Goal: Task Accomplishment & Management: Manage account settings

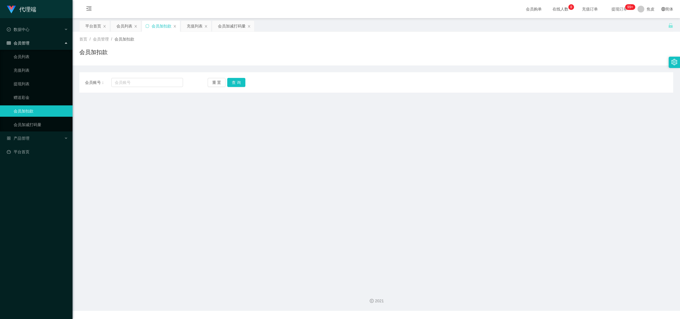
click at [43, 91] on ul "会员列表 充值列表 提现列表 赠送彩金 会员加扣款 会员加减打码量" at bounding box center [36, 91] width 73 height 82
click at [42, 84] on link "提现列表" at bounding box center [41, 83] width 54 height 11
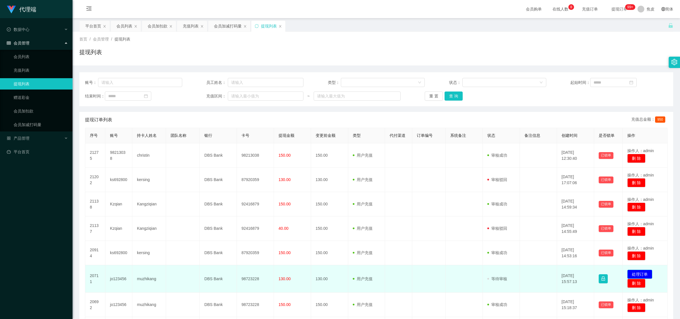
click at [641, 274] on button "处理订单" at bounding box center [639, 274] width 25 height 9
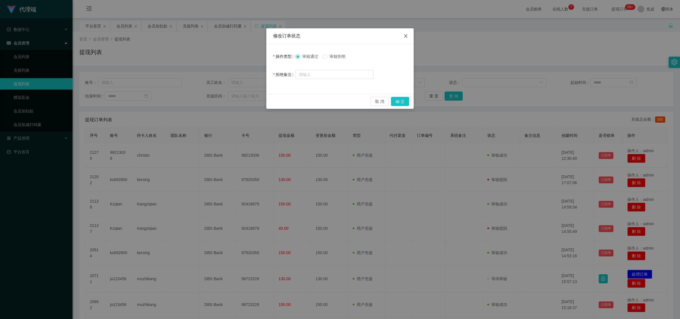
drag, startPoint x: 407, startPoint y: 35, endPoint x: 412, endPoint y: 50, distance: 15.6
click at [407, 35] on icon "图标: close" at bounding box center [405, 36] width 5 height 5
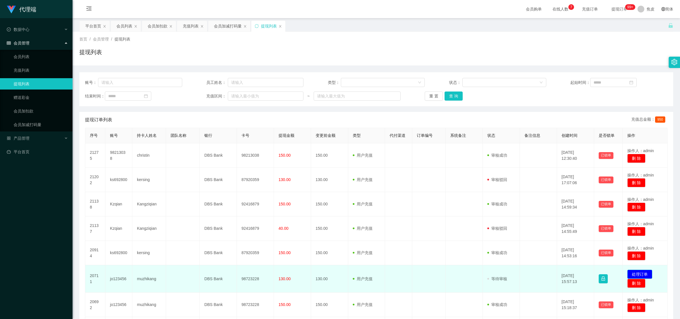
click at [646, 272] on button "处理订单" at bounding box center [639, 274] width 25 height 9
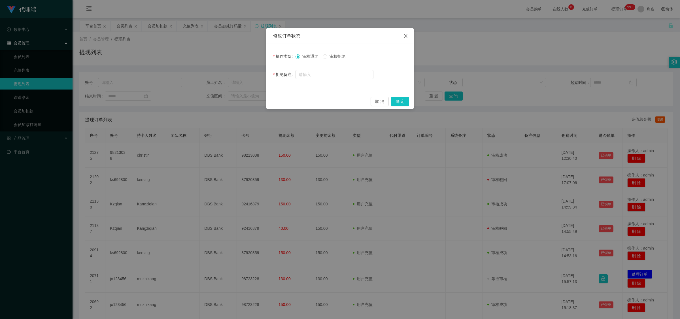
click at [404, 35] on icon "图标: close" at bounding box center [405, 36] width 5 height 5
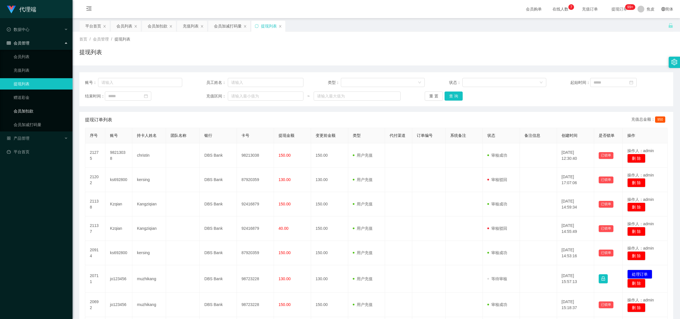
click at [26, 111] on link "会员加扣款" at bounding box center [41, 110] width 54 height 11
